Goal: Navigation & Orientation: Find specific page/section

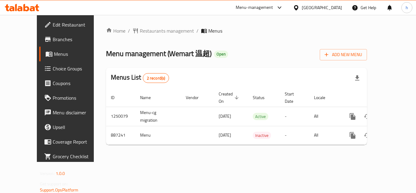
click at [281, 9] on icon at bounding box center [279, 7] width 7 height 7
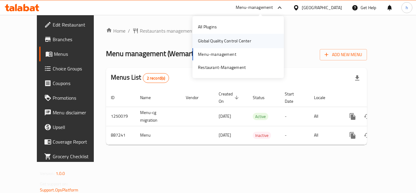
click at [234, 40] on div "Global Quality Control Center" at bounding box center [224, 40] width 53 height 7
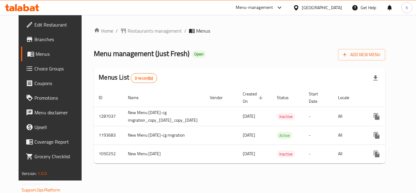
click at [41, 37] on span "Branches" at bounding box center [58, 39] width 49 height 7
